Goal: Task Accomplishment & Management: Manage account settings

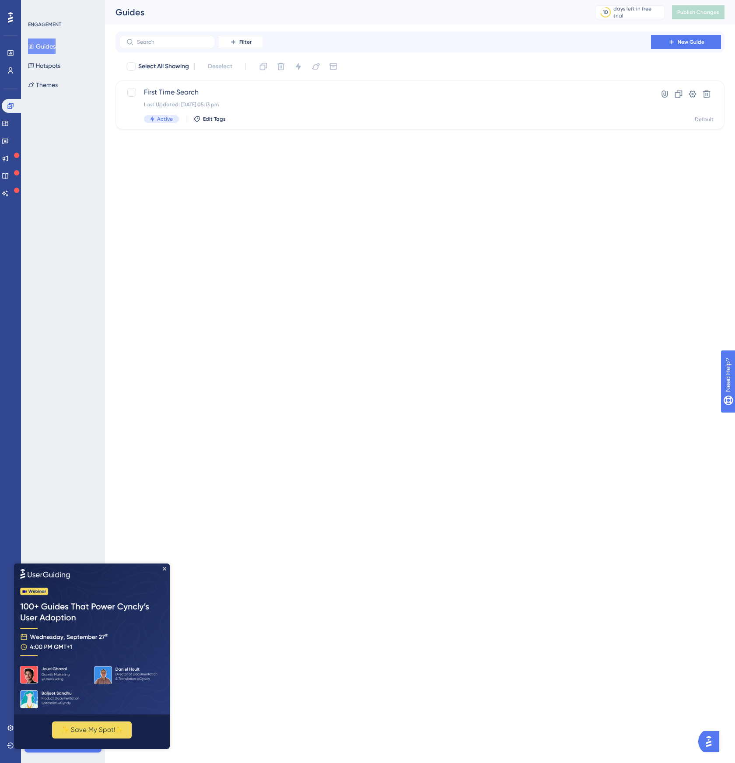
click at [165, 571] on img at bounding box center [92, 638] width 156 height 151
click at [165, 570] on icon "Close Preview" at bounding box center [165, 569] width 4 height 4
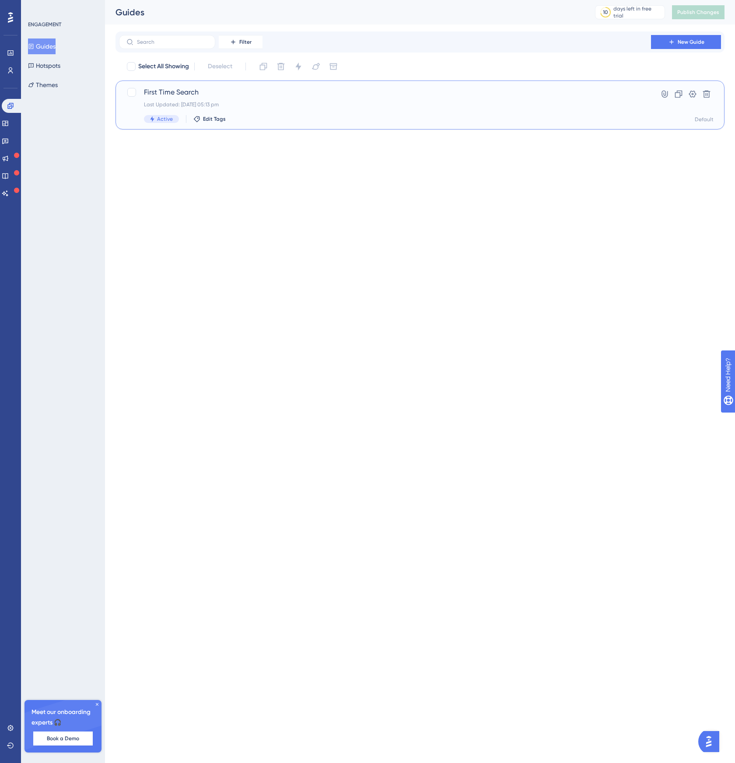
click at [184, 109] on div "First Time Search Last Updated: [DATE] 05:13 pm Active Edit Tags" at bounding box center [385, 105] width 482 height 36
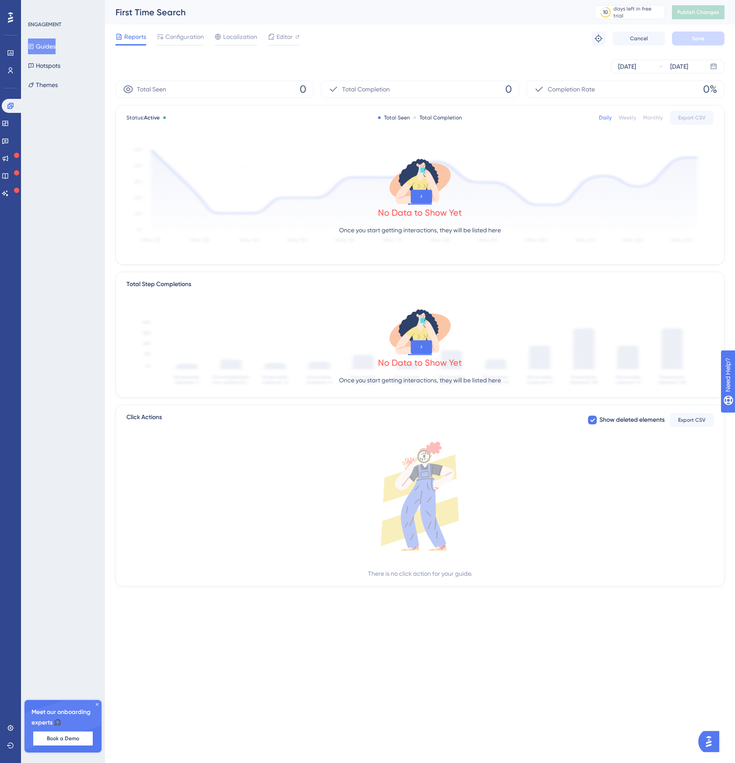
click at [181, 28] on div "Reports Configuration Localization Editor Troubleshoot Cancel Save" at bounding box center [420, 39] width 609 height 28
click at [180, 38] on span "Configuration" at bounding box center [184, 37] width 39 height 11
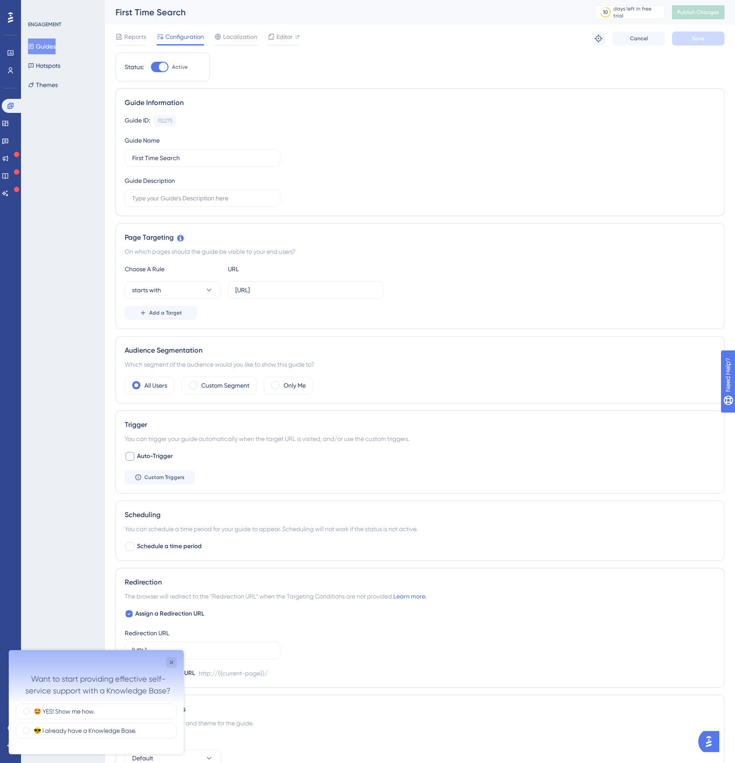
click at [132, 458] on div at bounding box center [130, 456] width 9 height 9
checkbox input "true"
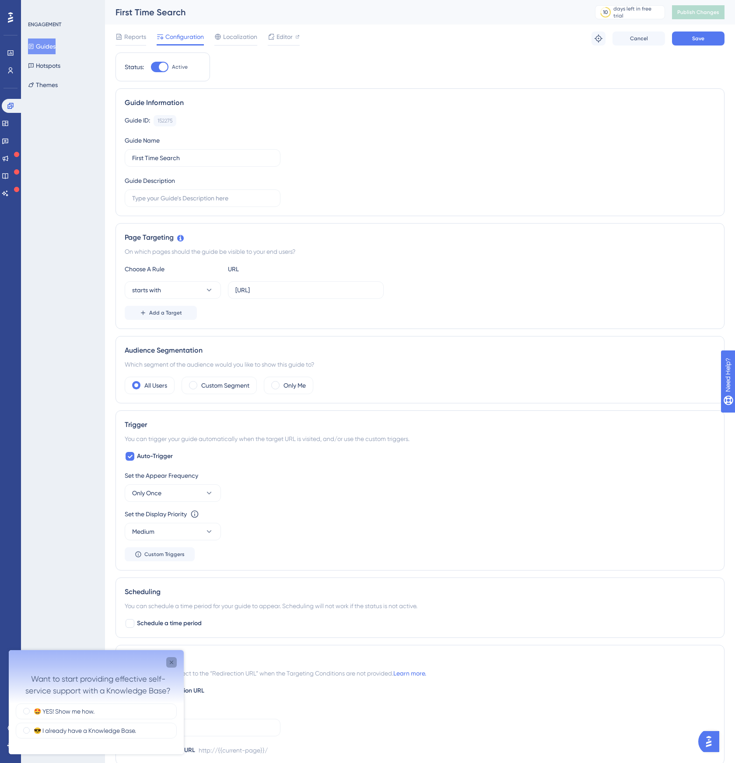
click at [173, 659] on div "Close survey" at bounding box center [171, 662] width 11 height 11
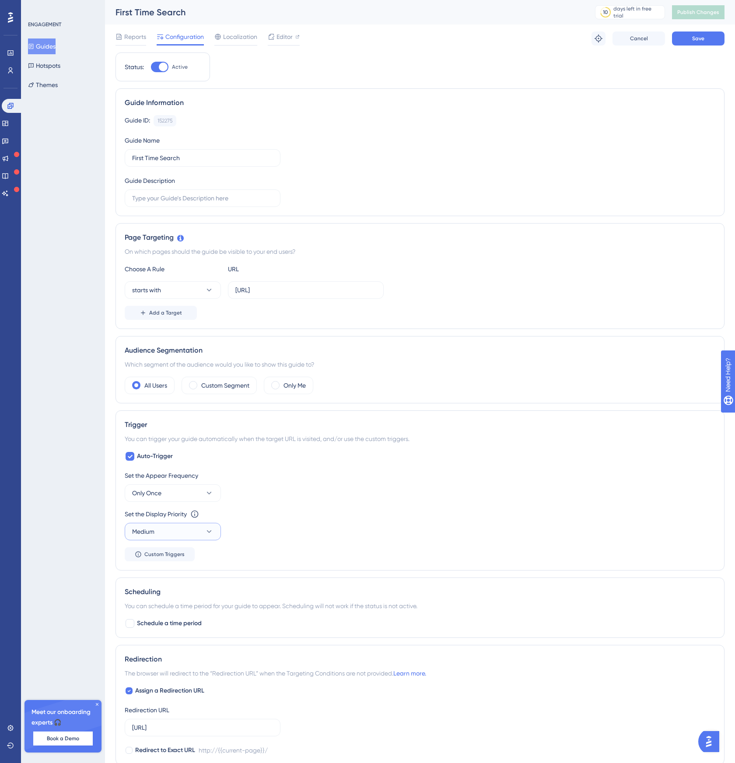
click at [210, 532] on icon at bounding box center [209, 531] width 5 height 3
click at [281, 545] on div "Set the Appear Frequency Only Once Set the Display Priority This option will se…" at bounding box center [420, 516] width 591 height 91
click at [167, 556] on span "Custom Triggers" at bounding box center [164, 554] width 40 height 7
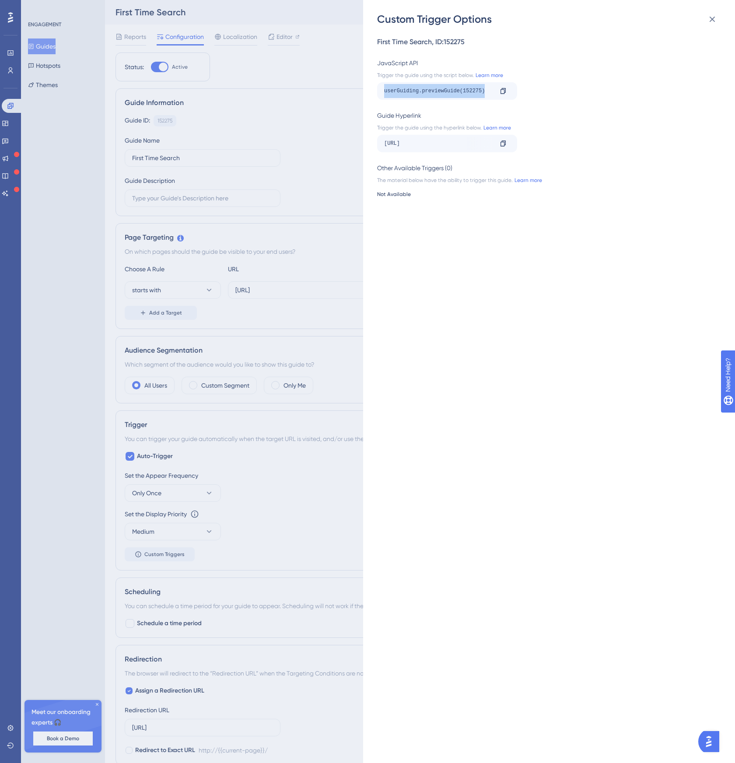
drag, startPoint x: 383, startPoint y: 91, endPoint x: 489, endPoint y: 91, distance: 105.9
click at [490, 91] on div "userGuiding.previewGuide(152275) Copy" at bounding box center [447, 91] width 140 height 18
click at [293, 116] on div "Custom Trigger Options First Time Search , ID: 152275 JavaScript API Trigger th…" at bounding box center [367, 381] width 735 height 763
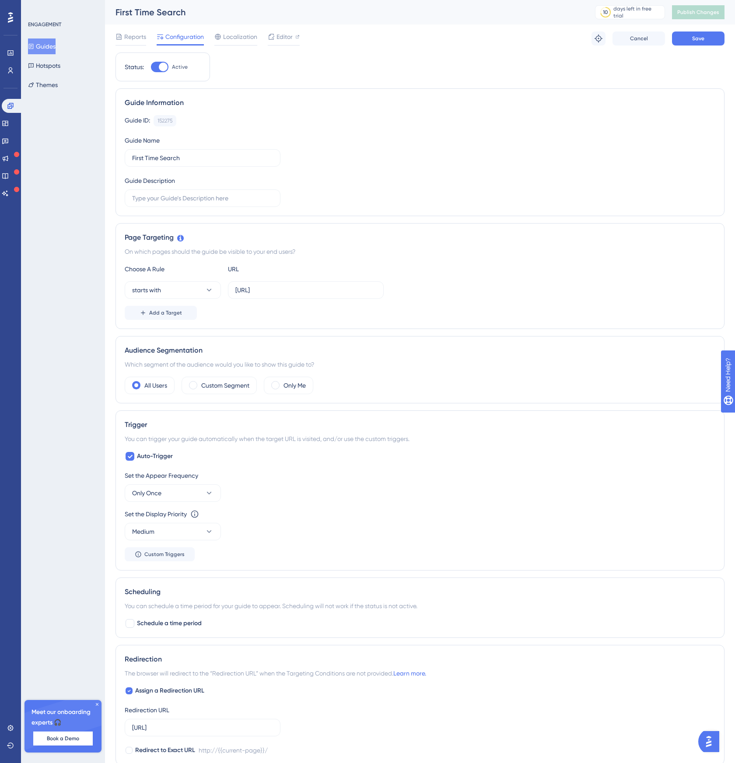
click at [98, 705] on icon at bounding box center [97, 704] width 5 height 5
click at [128, 46] on div "Reports Configuration Localization Editor Troubleshoot Cancel Save" at bounding box center [420, 39] width 609 height 28
click at [127, 39] on span "Reports" at bounding box center [135, 37] width 22 height 11
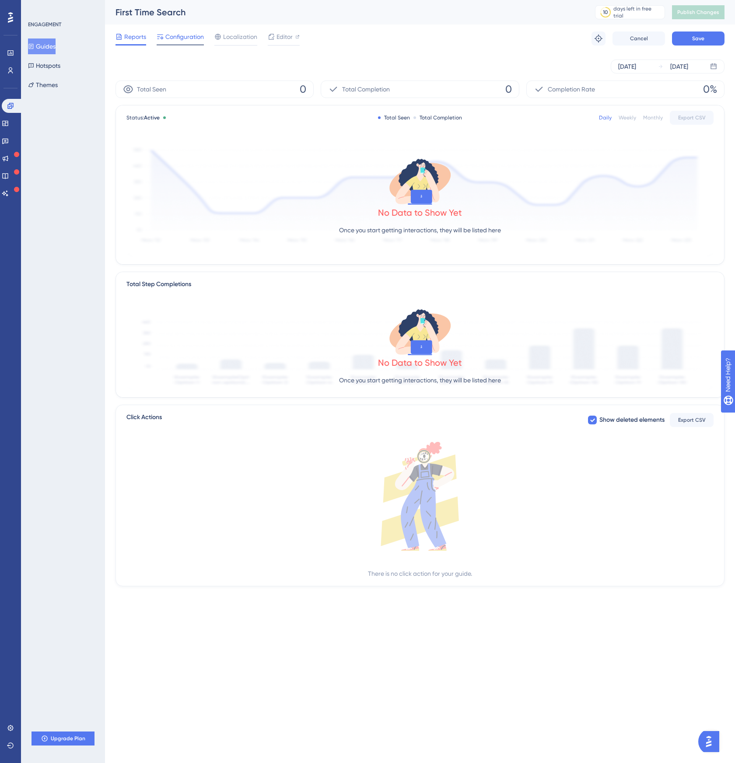
click at [175, 42] on div "Configuration" at bounding box center [180, 39] width 47 height 14
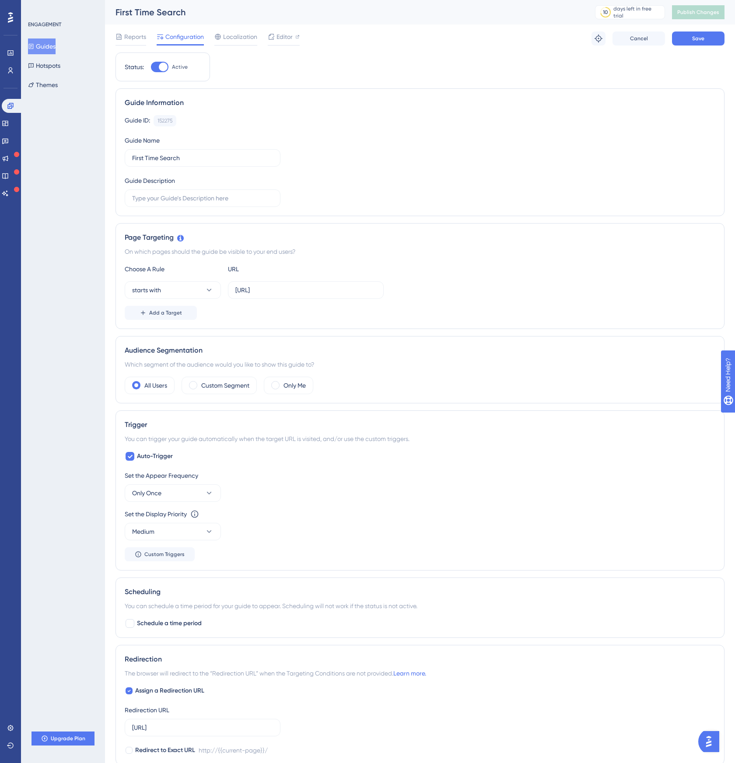
click at [48, 47] on button "Guides" at bounding box center [42, 47] width 28 height 16
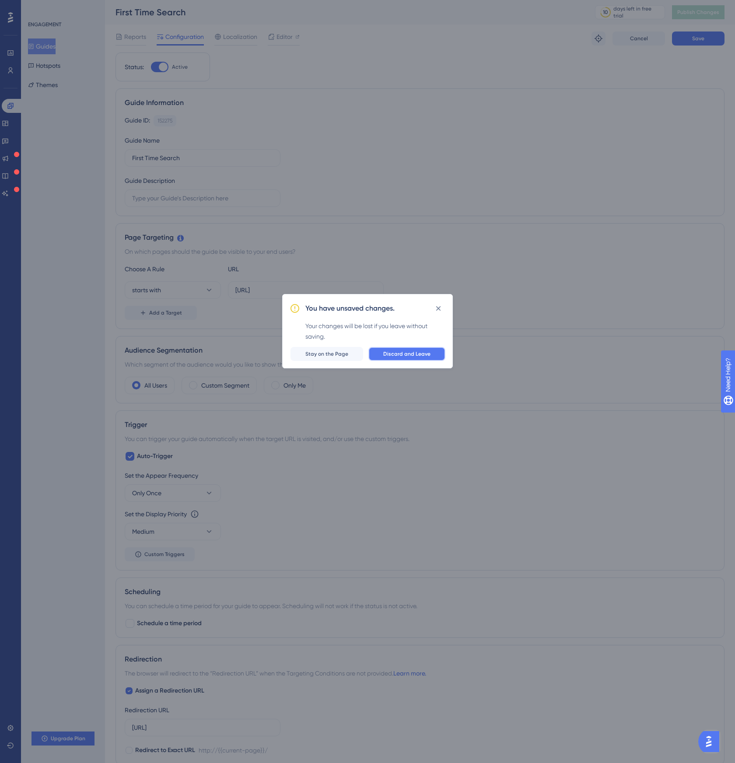
click at [402, 349] on button "Discard and Leave" at bounding box center [407, 354] width 77 height 14
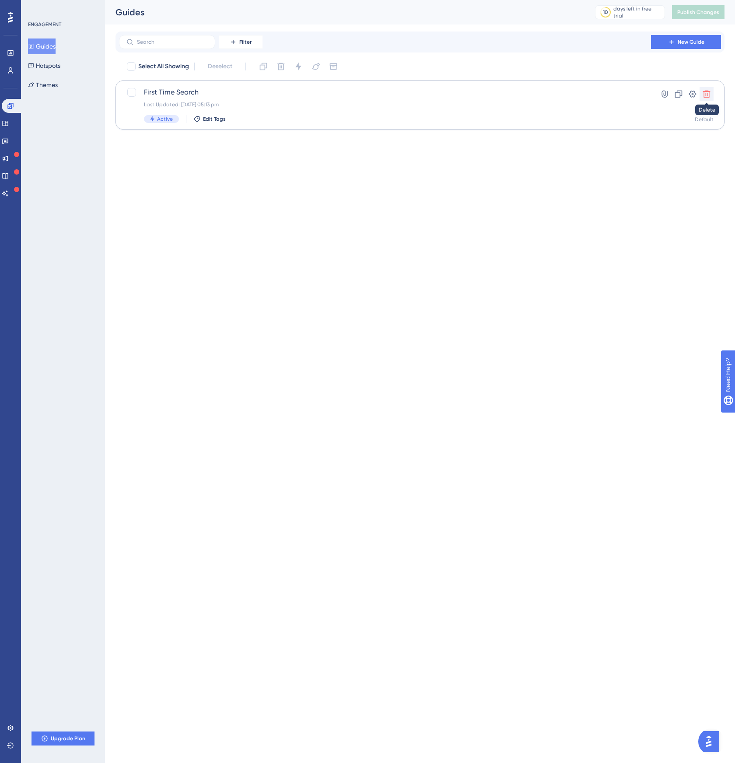
click at [706, 96] on icon at bounding box center [706, 94] width 9 height 9
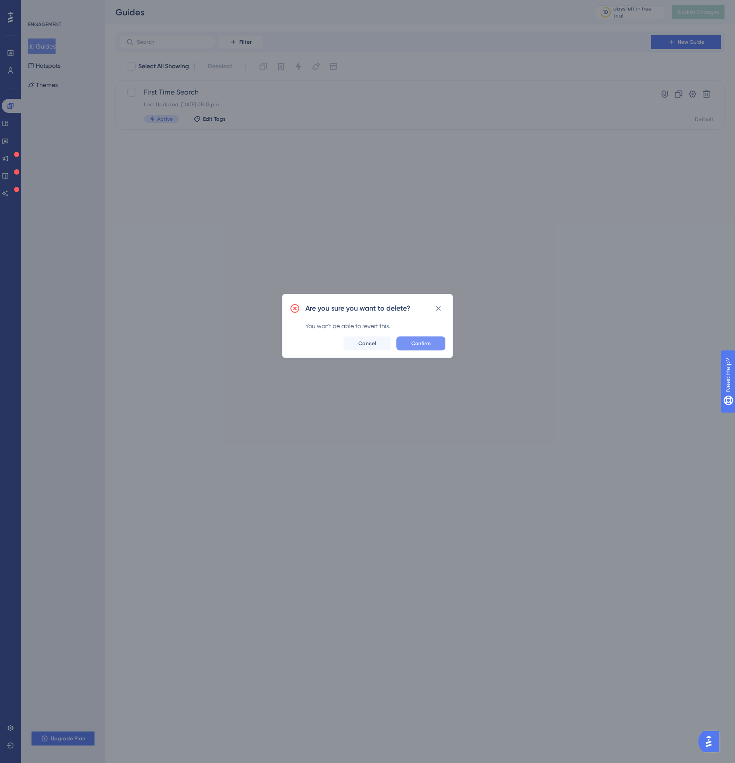
click at [428, 344] on span "Confirm" at bounding box center [420, 343] width 19 height 7
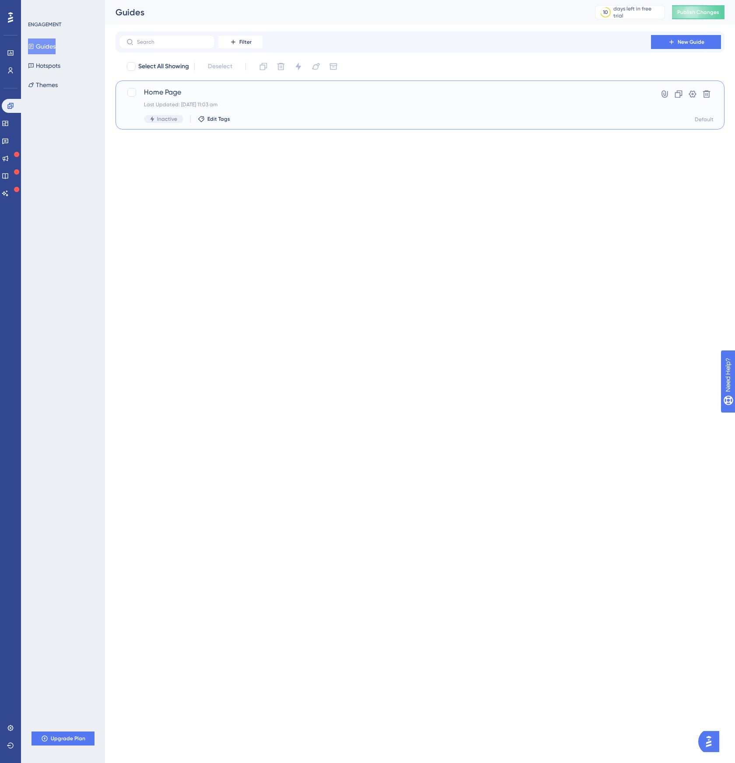
click at [203, 98] on div "Home Page Last Updated: [DATE] 11:03 am Inactive Edit Tags" at bounding box center [385, 105] width 482 height 36
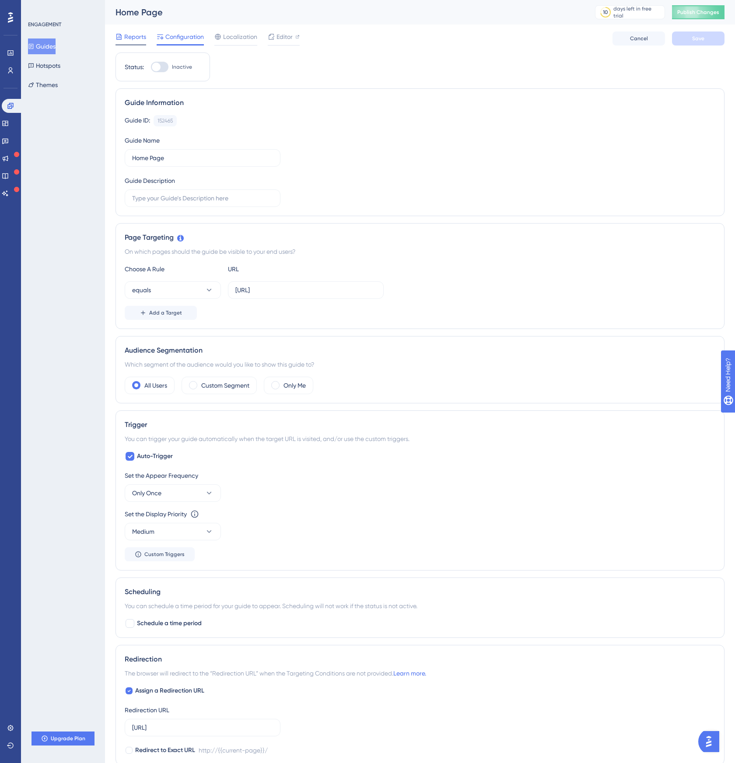
click at [130, 41] on span "Reports" at bounding box center [135, 37] width 22 height 11
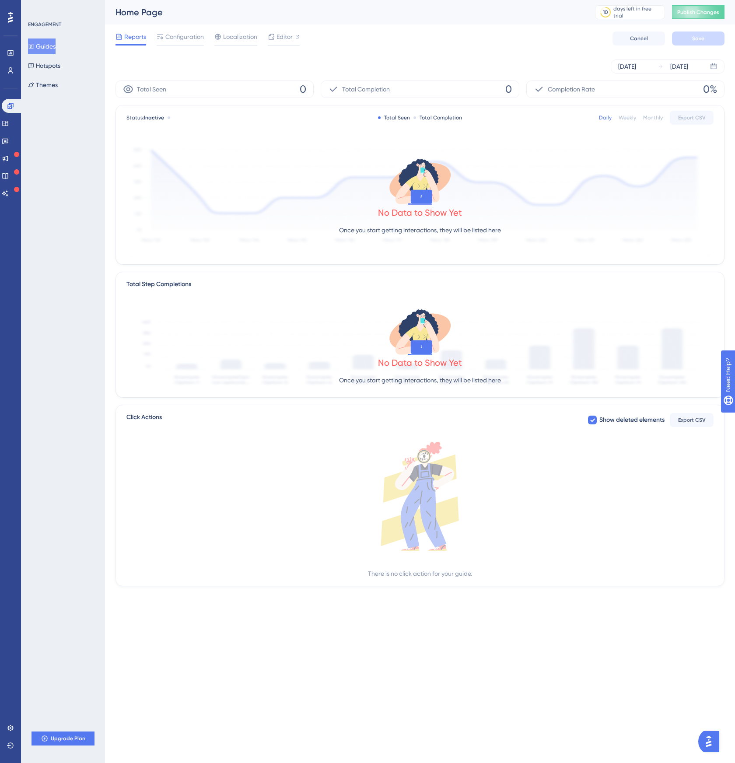
click at [176, 48] on div "Reports Configuration Localization Editor Cancel Save" at bounding box center [420, 39] width 609 height 28
click at [176, 42] on span "Configuration" at bounding box center [184, 37] width 39 height 11
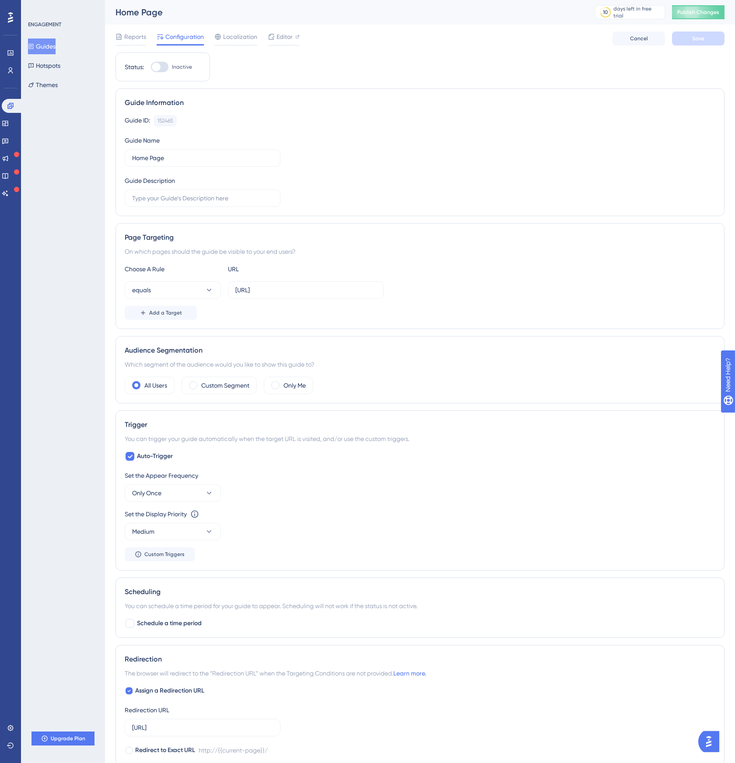
click at [46, 47] on button "Guides" at bounding box center [42, 47] width 28 height 16
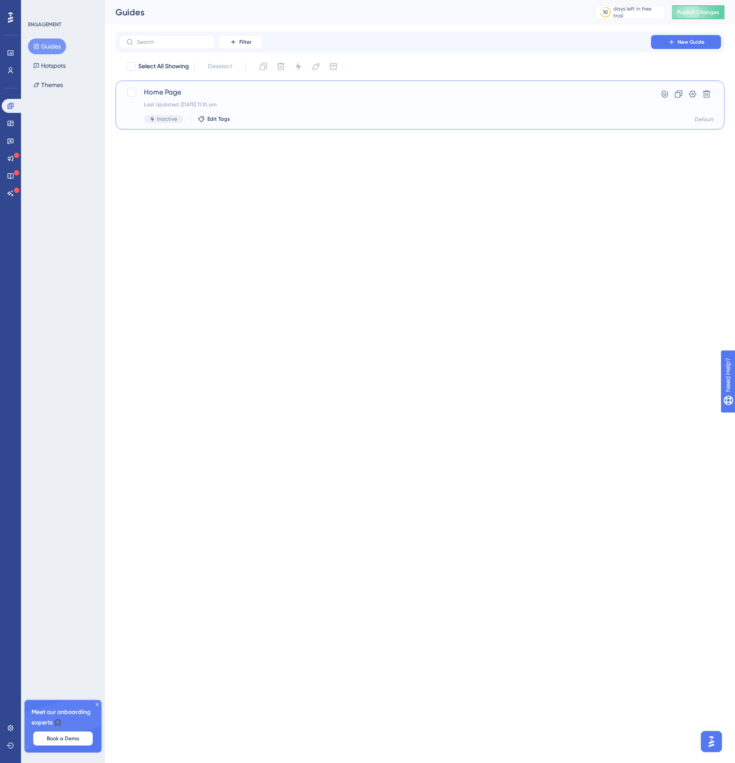
click at [237, 99] on div "Home Page Last Updated: [DATE] 11:10 am Inactive Edit Tags" at bounding box center [385, 105] width 482 height 36
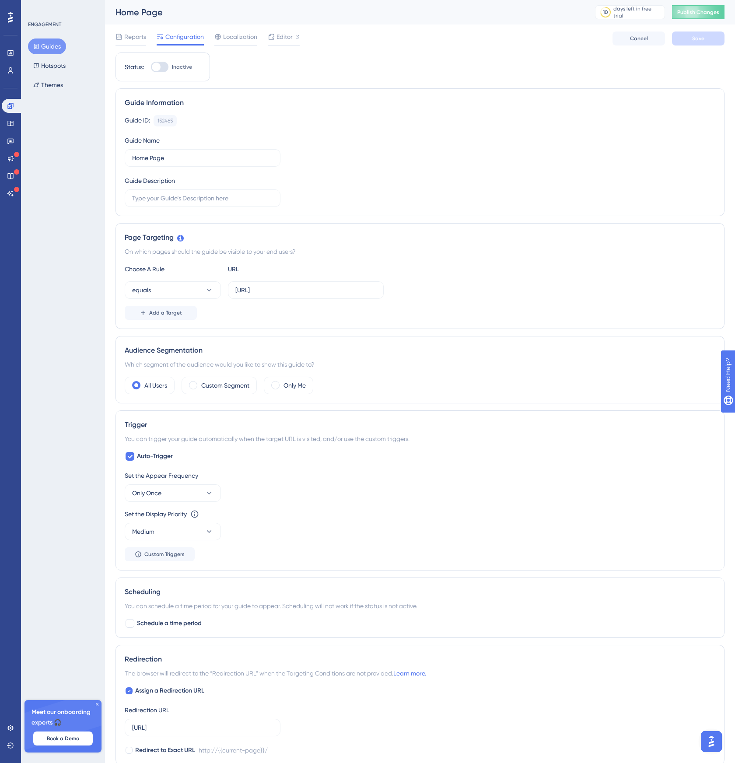
click at [158, 63] on div at bounding box center [156, 67] width 9 height 9
click at [151, 67] on input "Inactive" at bounding box center [151, 67] width 0 height 0
checkbox input "true"
click at [698, 13] on span "Publish Changes" at bounding box center [699, 12] width 42 height 7
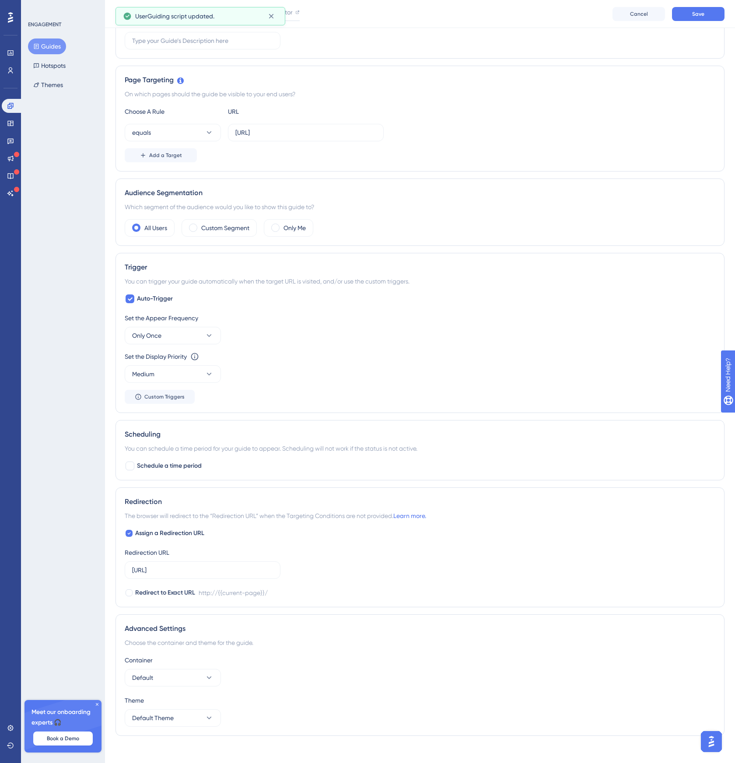
scroll to position [169, 0]
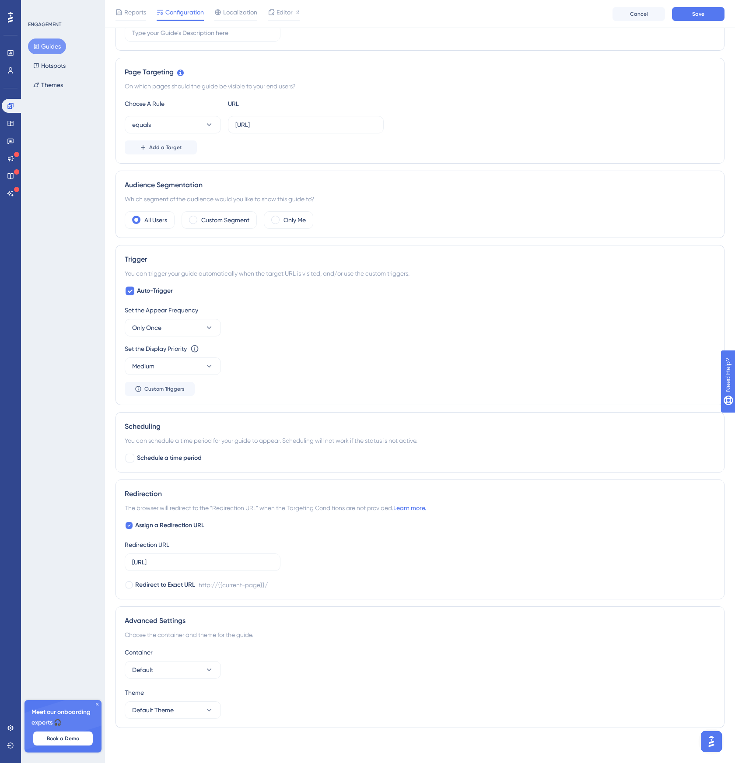
click at [96, 706] on icon at bounding box center [97, 704] width 3 height 3
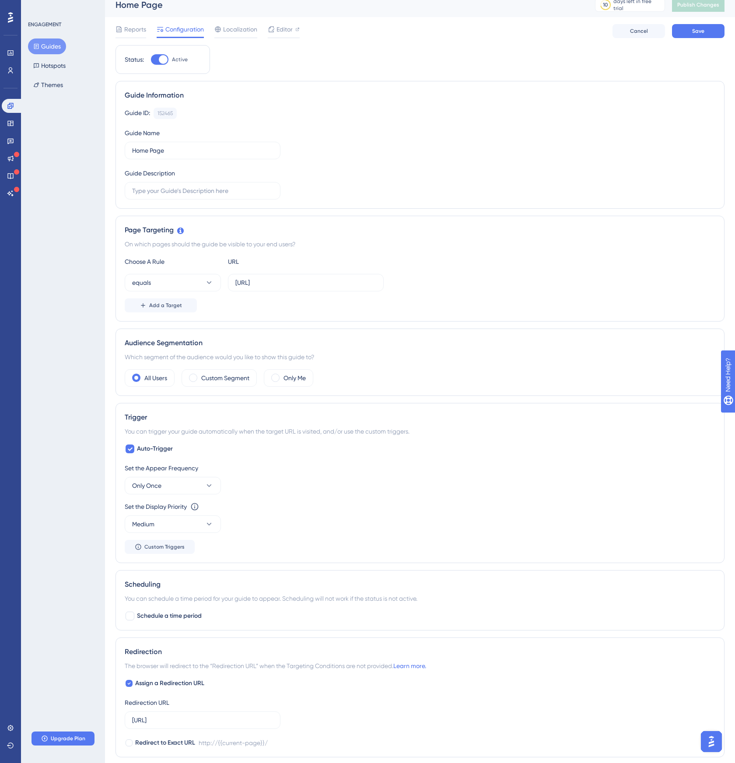
scroll to position [0, 0]
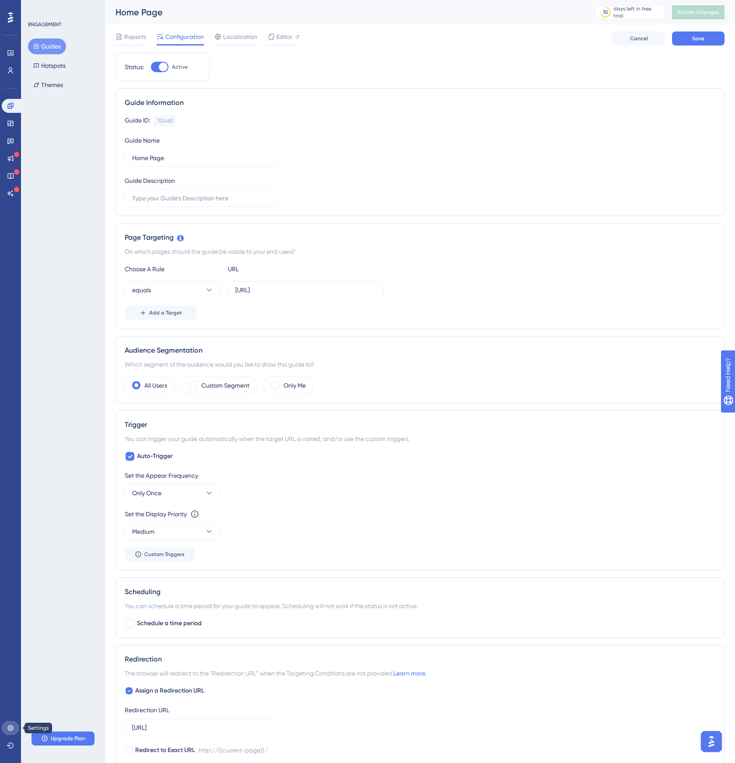
click at [11, 732] on link at bounding box center [11, 728] width 18 height 14
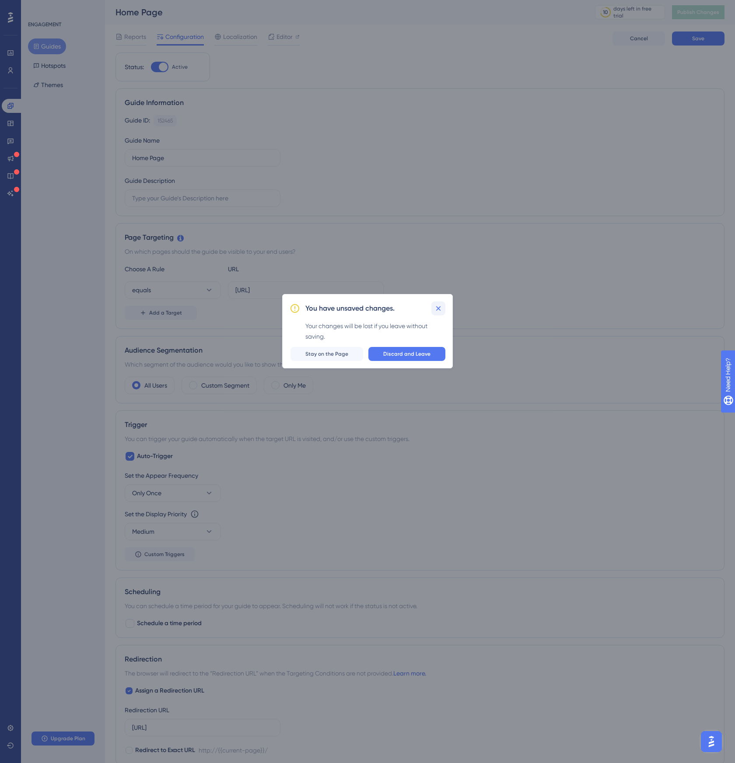
click at [439, 302] on button at bounding box center [439, 309] width 14 height 14
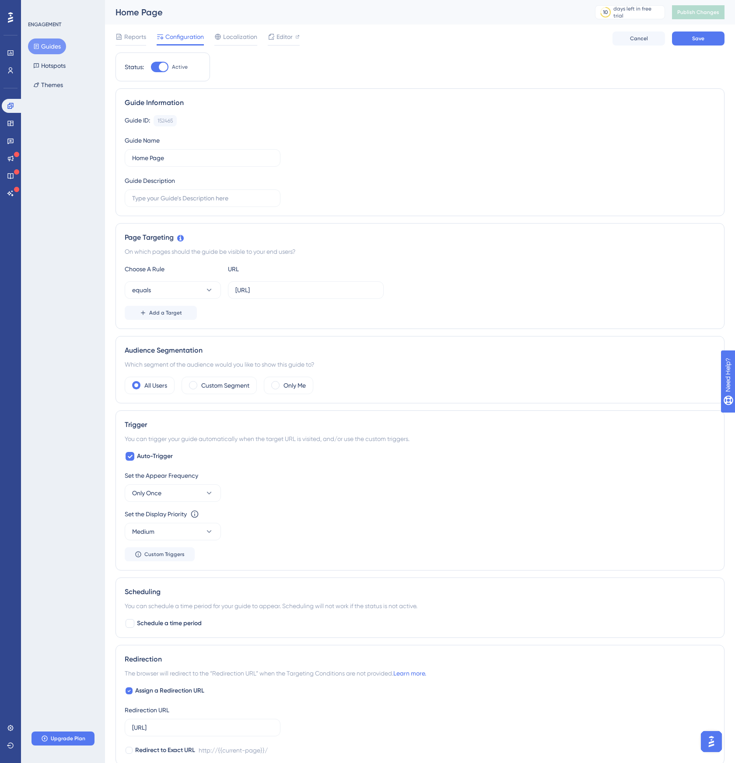
click at [699, 31] on div "Reports Configuration Localization Editor Cancel Save" at bounding box center [420, 39] width 609 height 28
click at [698, 41] on span "Save" at bounding box center [698, 38] width 12 height 7
click at [696, 10] on span "Publish Changes" at bounding box center [699, 12] width 42 height 7
click at [9, 725] on icon at bounding box center [10, 728] width 7 height 7
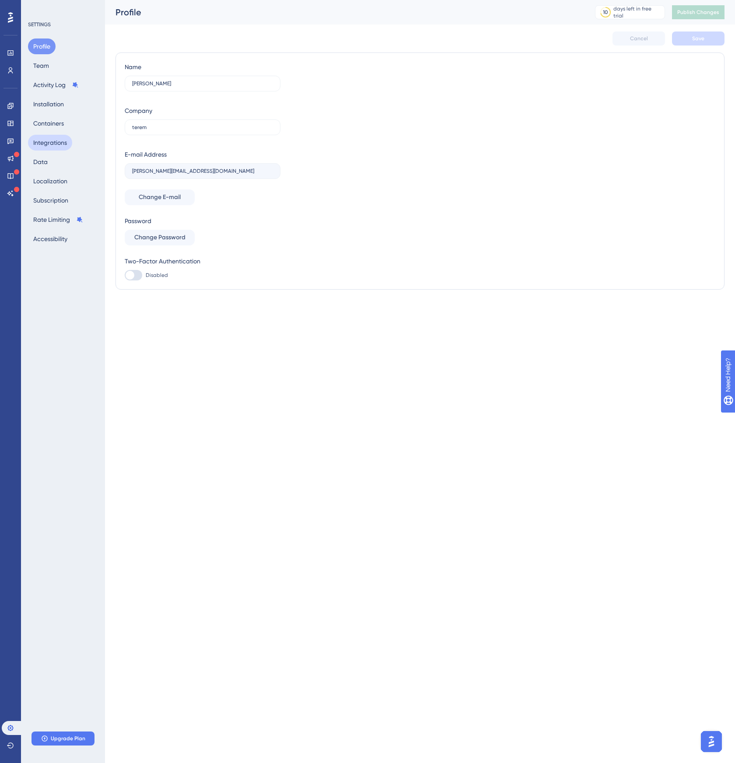
click at [49, 138] on button "Integrations" at bounding box center [50, 143] width 44 height 16
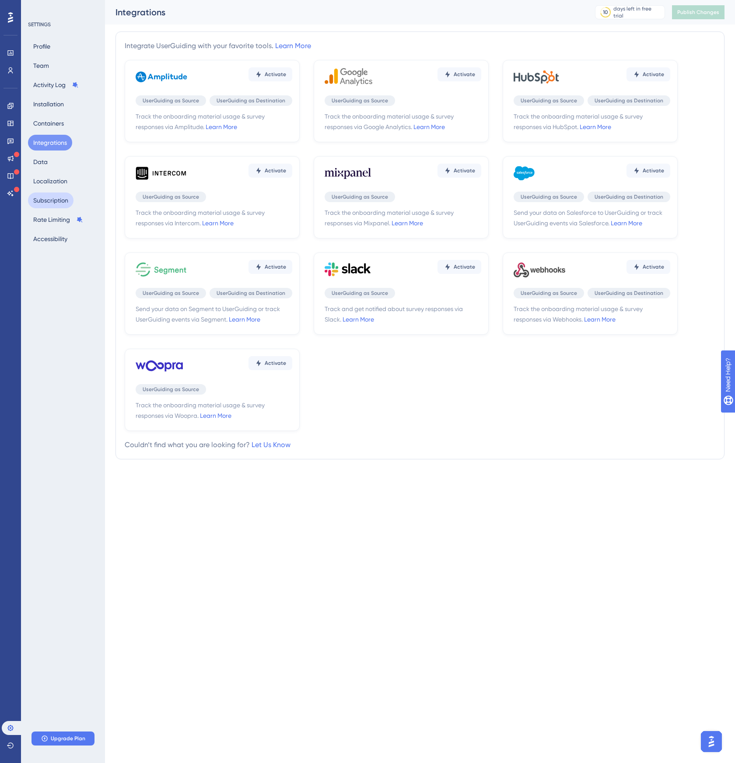
click at [46, 195] on button "Subscription" at bounding box center [51, 201] width 46 height 16
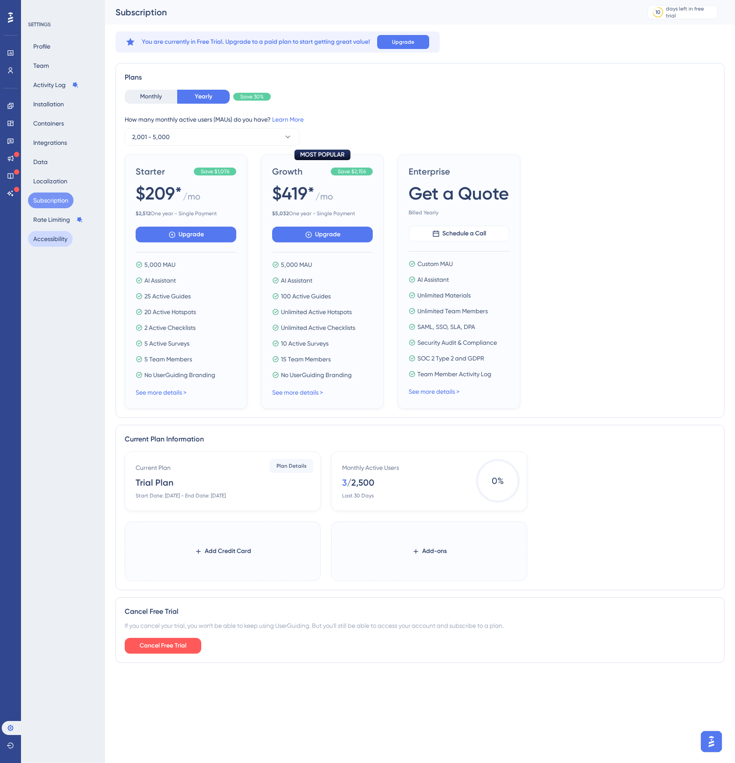
click at [46, 232] on button "Accessibility" at bounding box center [50, 239] width 45 height 16
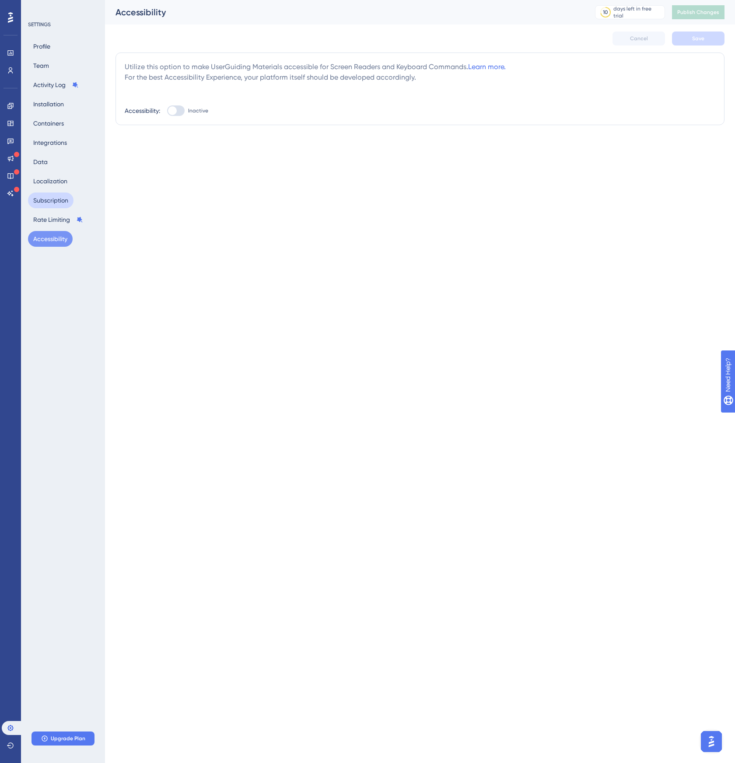
click at [46, 198] on button "Subscription" at bounding box center [51, 201] width 46 height 16
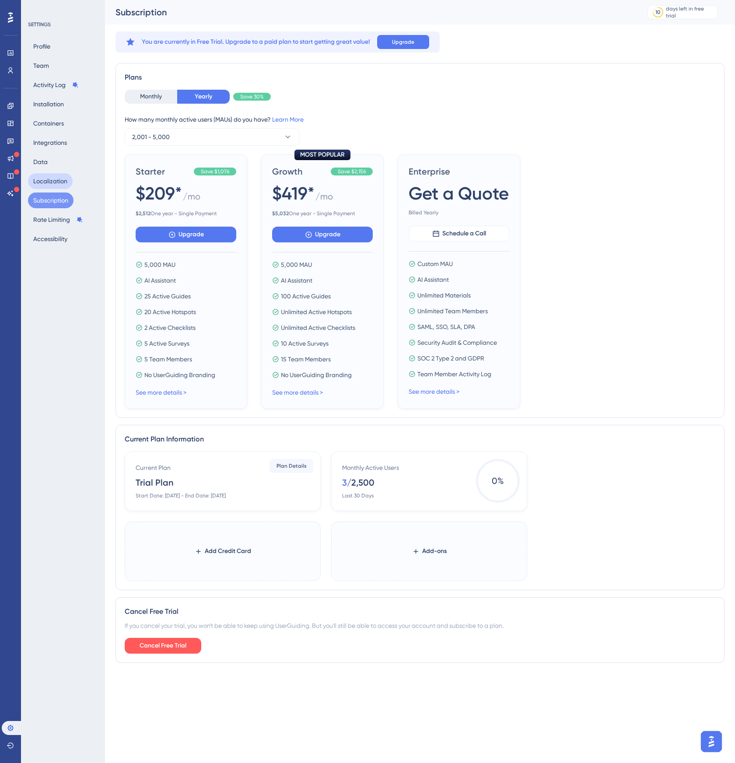
click at [47, 178] on button "Localization" at bounding box center [50, 181] width 45 height 16
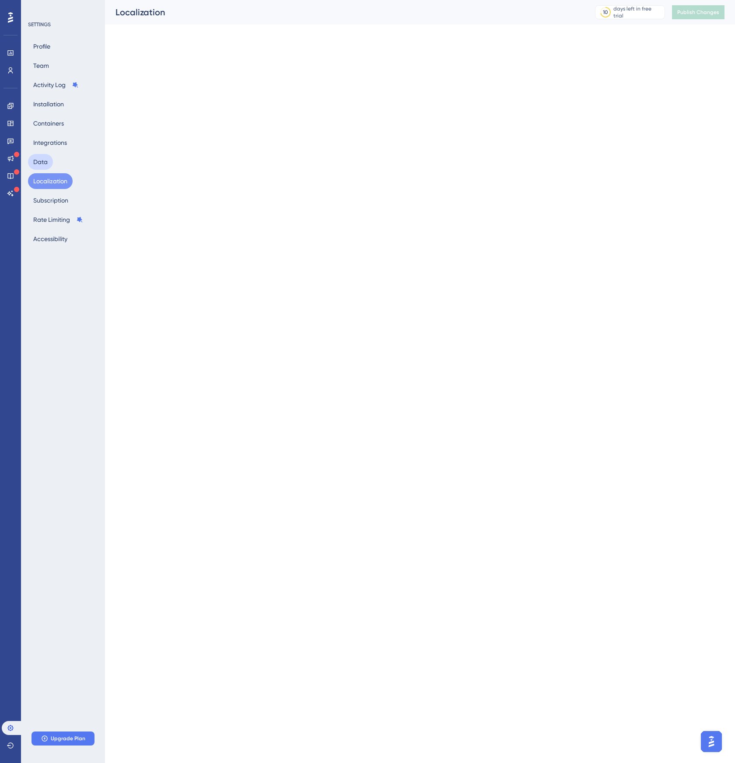
click at [45, 156] on button "Data" at bounding box center [40, 162] width 25 height 16
click at [45, 139] on button "Integrations" at bounding box center [50, 143] width 44 height 16
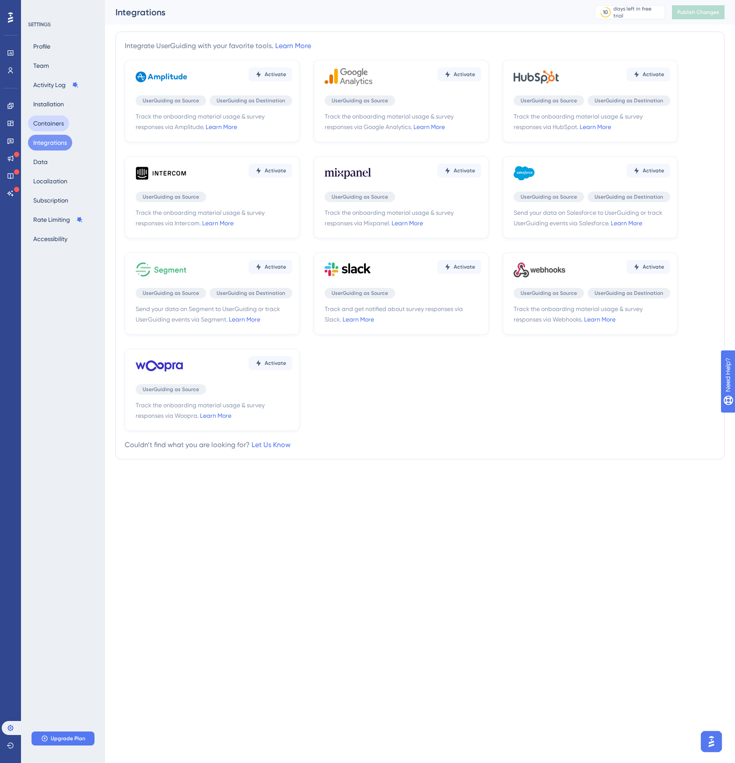
click at [43, 125] on button "Containers" at bounding box center [48, 124] width 41 height 16
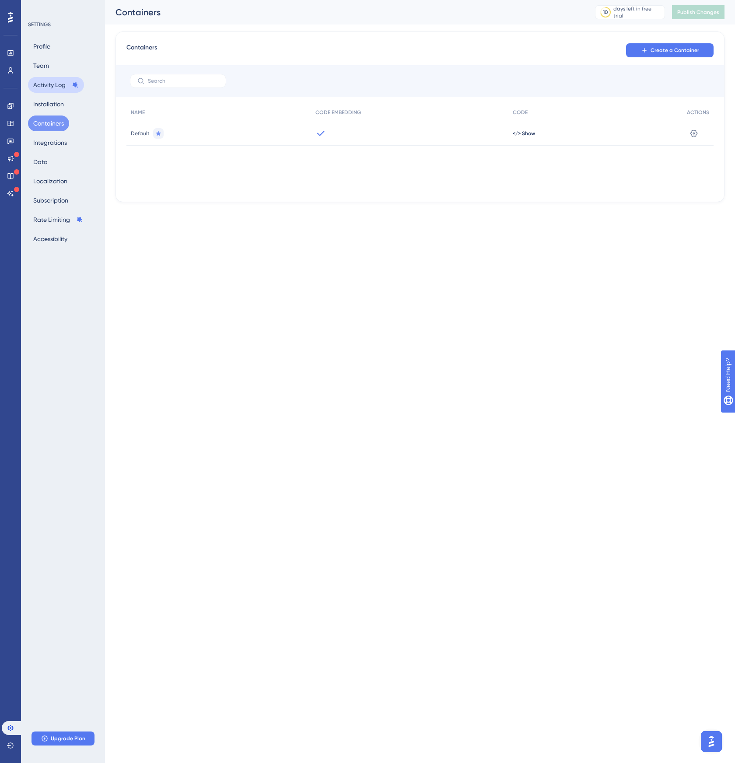
click at [40, 85] on button "Activity Log" at bounding box center [56, 85] width 56 height 16
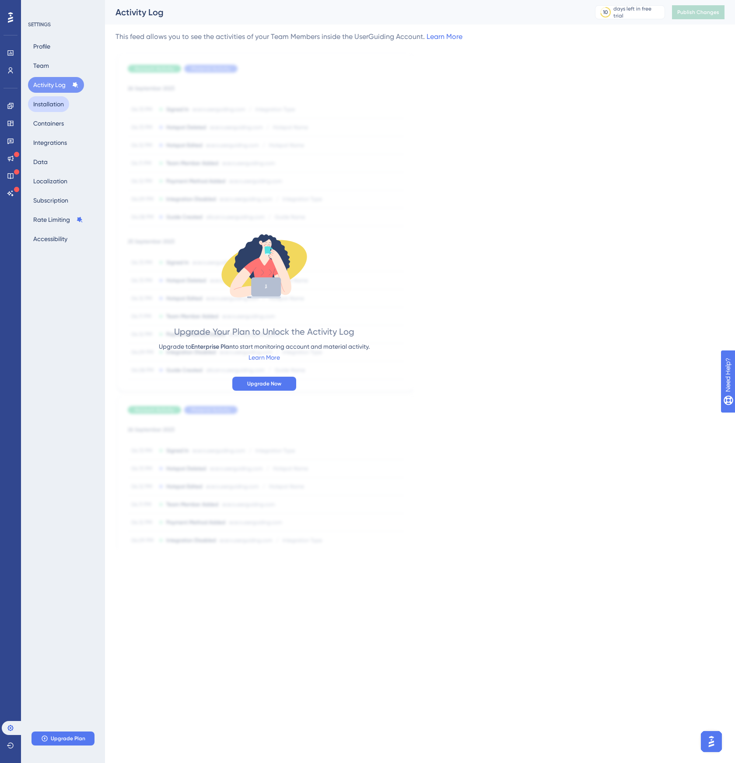
click at [42, 102] on button "Installation" at bounding box center [48, 104] width 41 height 16
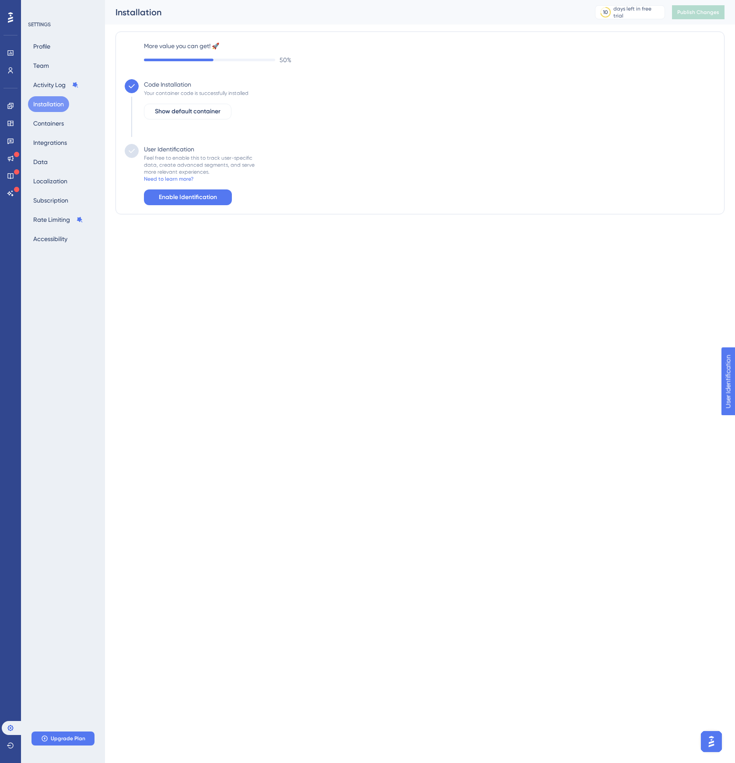
click at [4, 44] on div "Performance Users" at bounding box center [11, 51] width 18 height 53
click at [9, 49] on icon at bounding box center [10, 52] width 7 height 7
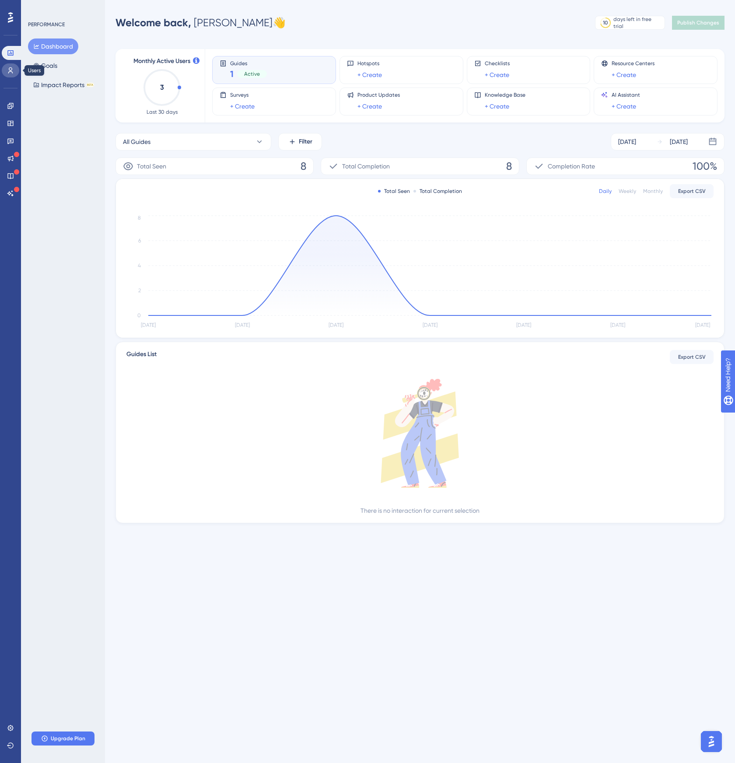
click at [8, 67] on icon at bounding box center [10, 70] width 7 height 7
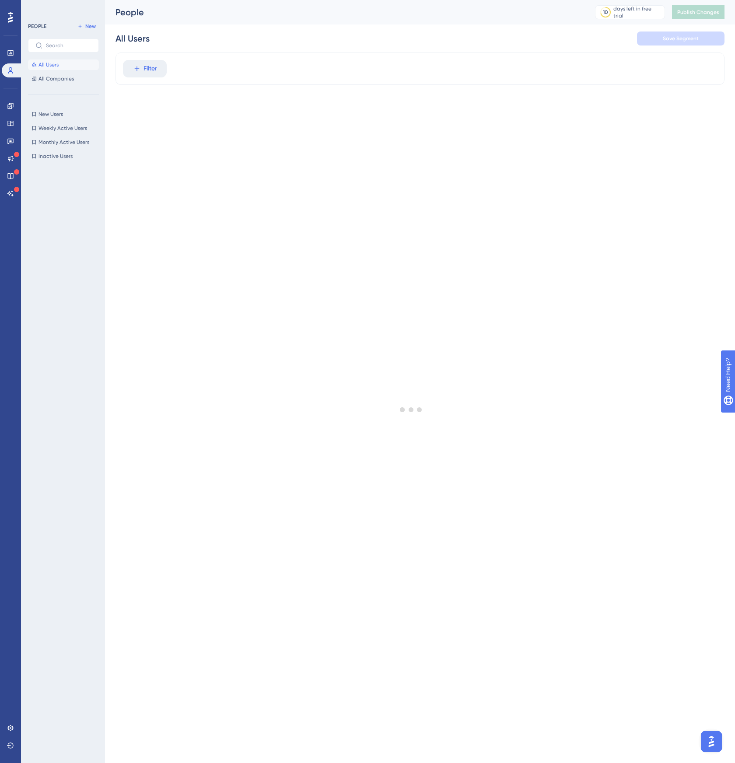
click at [8, 21] on icon at bounding box center [10, 17] width 5 height 11
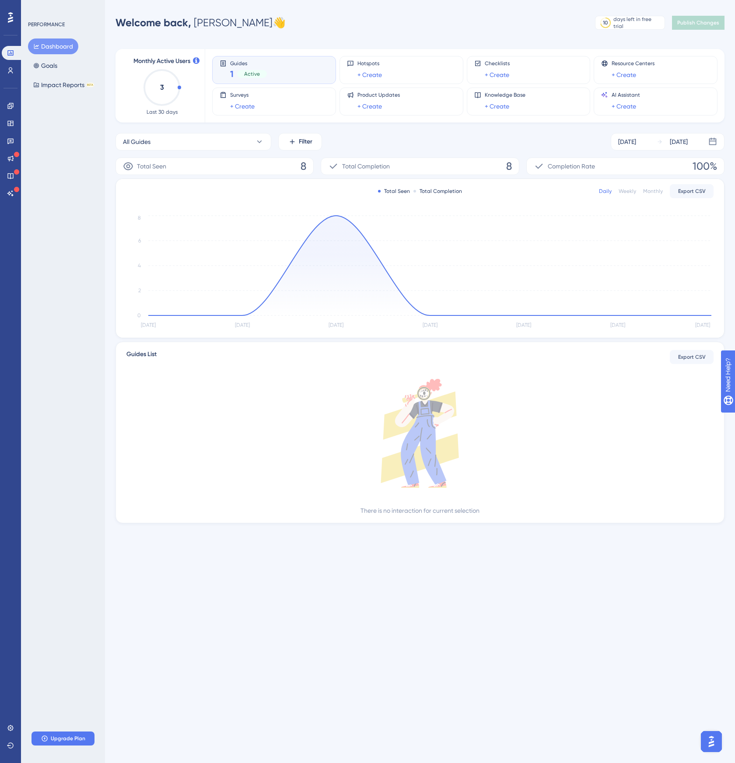
click at [50, 48] on button "Dashboard" at bounding box center [53, 47] width 50 height 16
click at [236, 63] on span "Guides" at bounding box center [248, 63] width 37 height 6
click at [250, 74] on span "Active" at bounding box center [252, 73] width 16 height 7
click at [6, 125] on link at bounding box center [11, 123] width 18 height 14
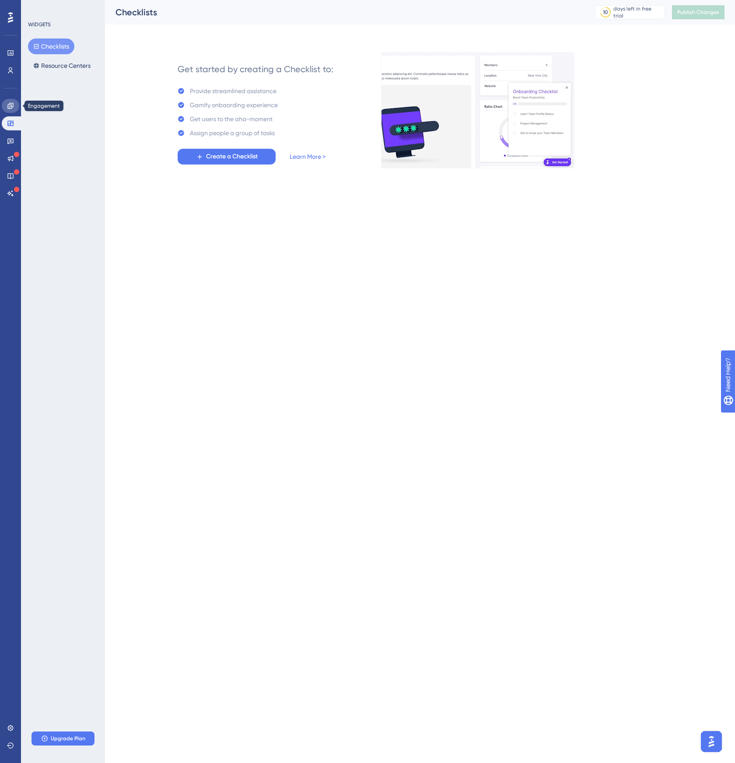
click at [6, 111] on link at bounding box center [11, 106] width 18 height 14
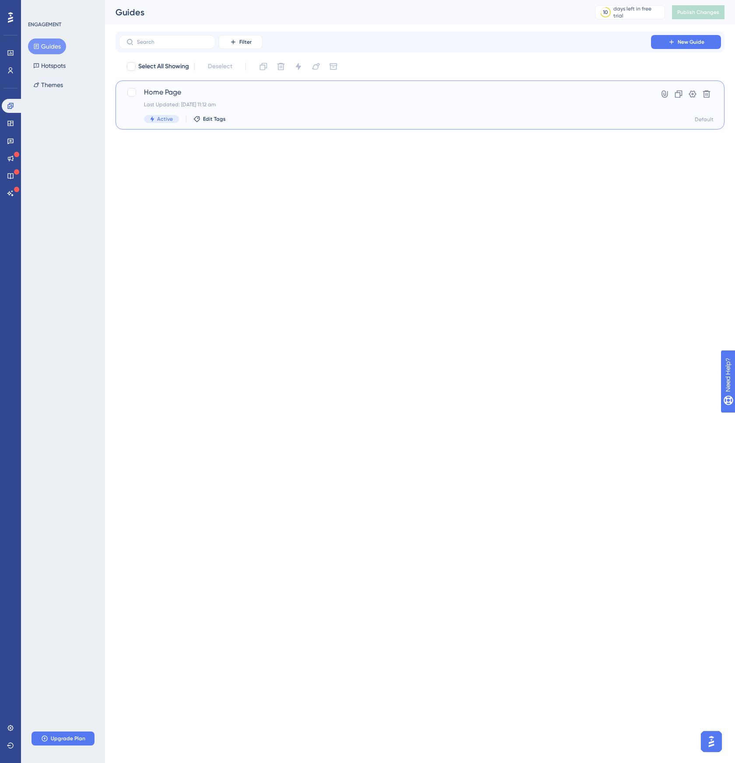
click at [190, 92] on span "Home Page" at bounding box center [385, 92] width 482 height 11
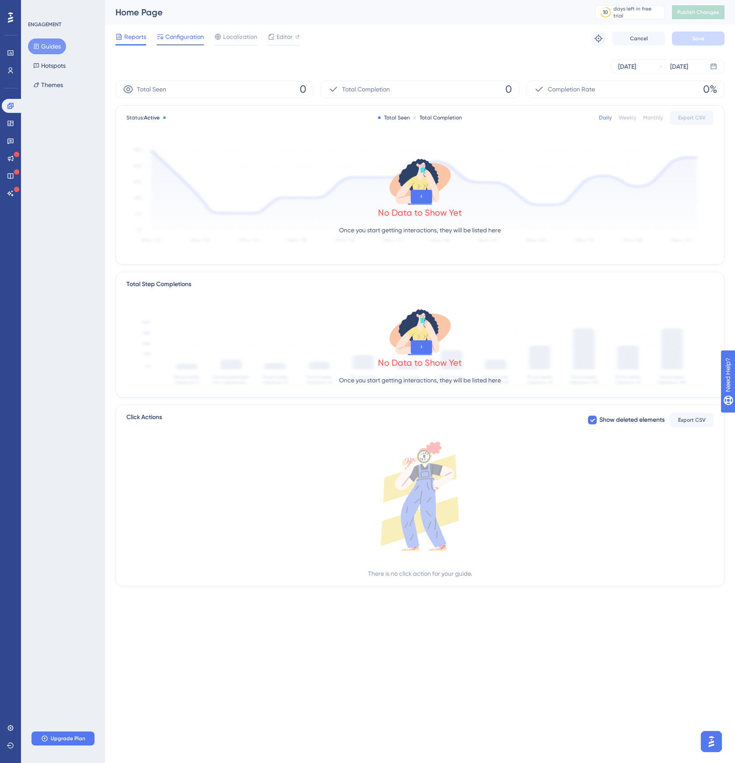
click at [185, 35] on span "Configuration" at bounding box center [184, 37] width 39 height 11
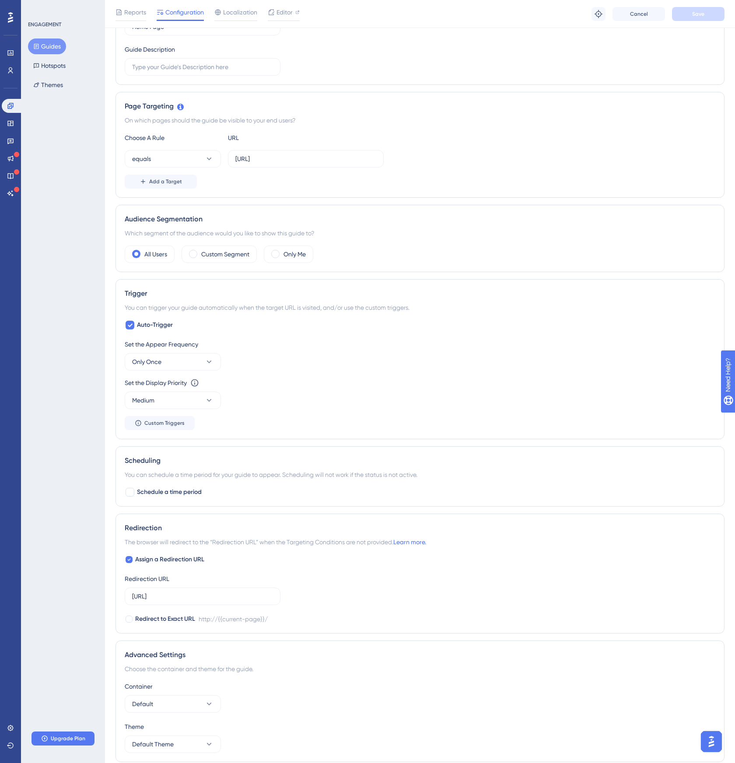
scroll to position [129, 0]
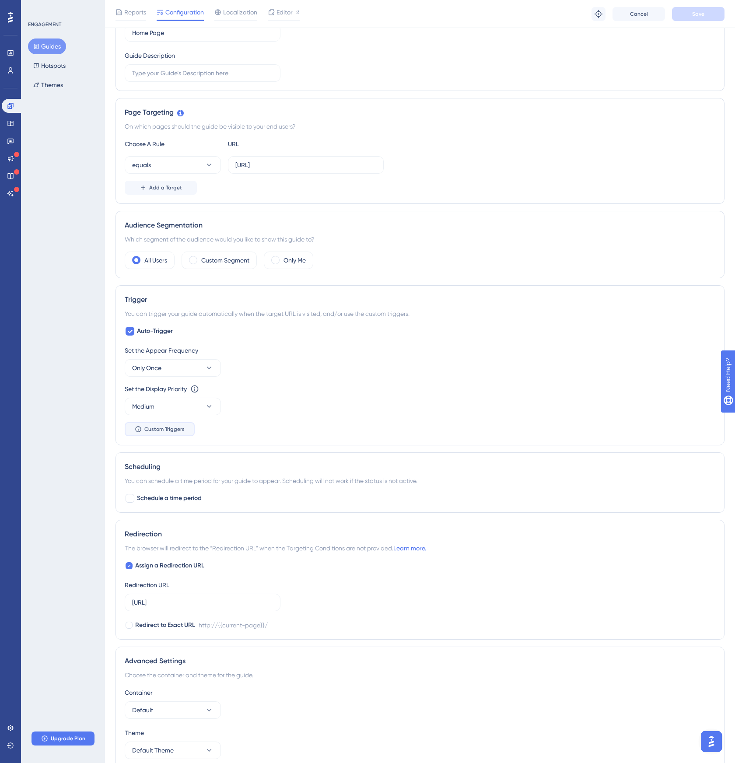
click at [162, 428] on span "Custom Triggers" at bounding box center [164, 429] width 40 height 7
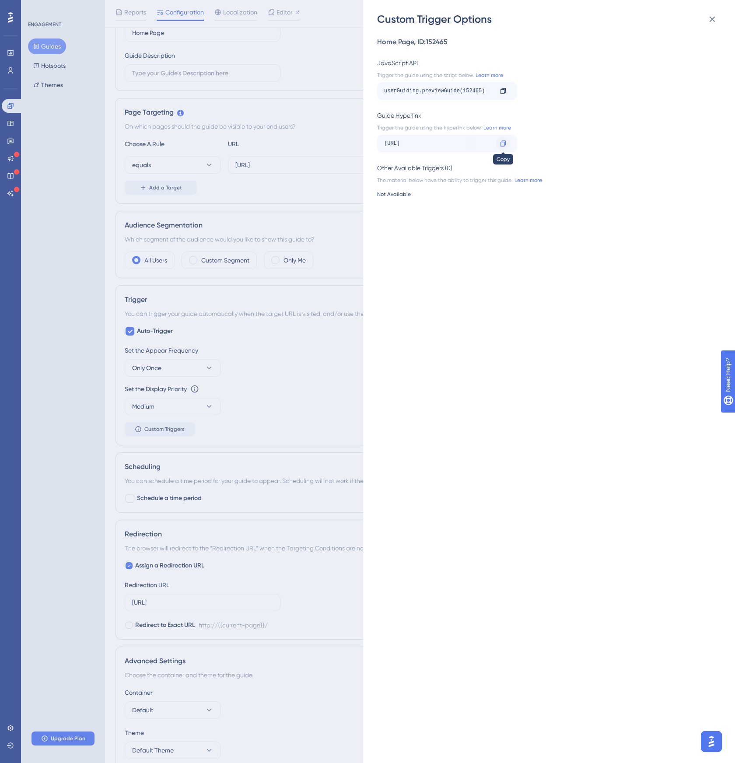
click at [501, 143] on icon at bounding box center [503, 143] width 7 height 7
click at [316, 352] on div "Custom Trigger Options Home Page , ID: 152465 JavaScript API Trigger the guide …" at bounding box center [367, 381] width 735 height 763
